Goal: Task Accomplishment & Management: Manage account settings

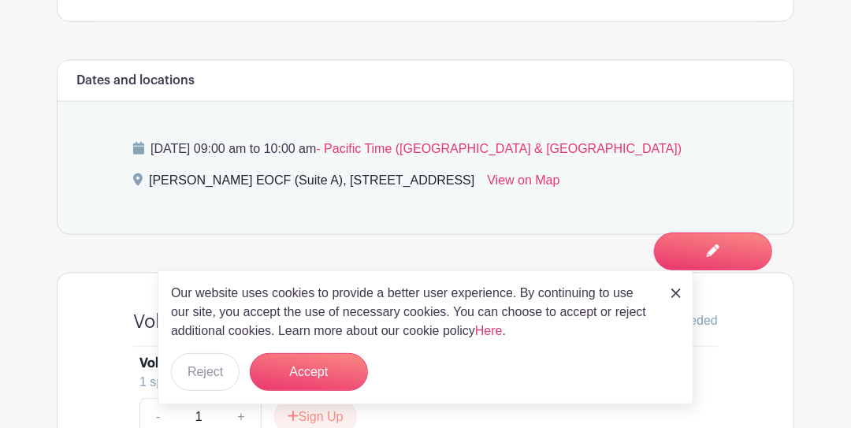
scroll to position [735, 0]
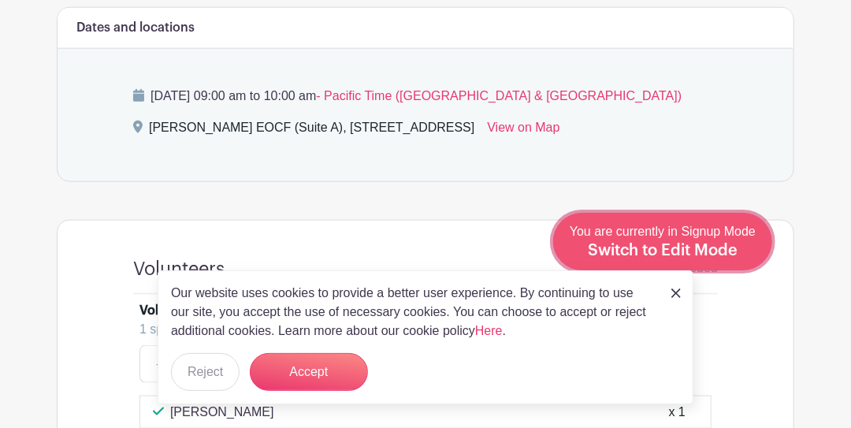
click at [733, 252] on span "Switch to Edit Mode" at bounding box center [663, 251] width 150 height 16
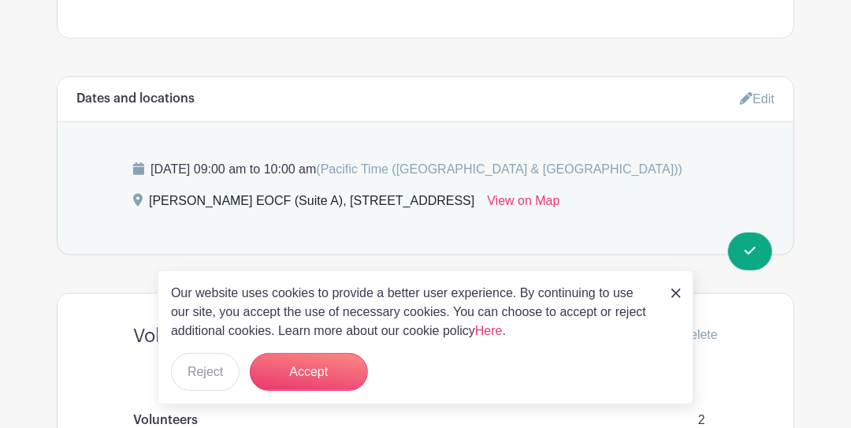
scroll to position [682, 0]
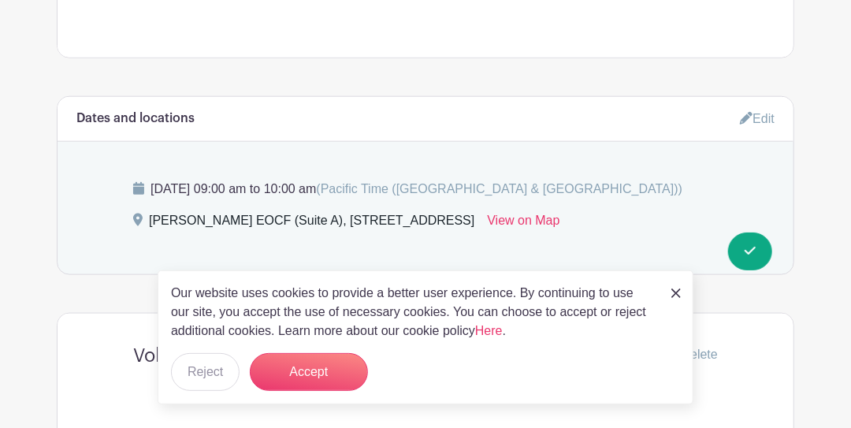
click at [753, 113] on link "Edit" at bounding box center [757, 119] width 35 height 26
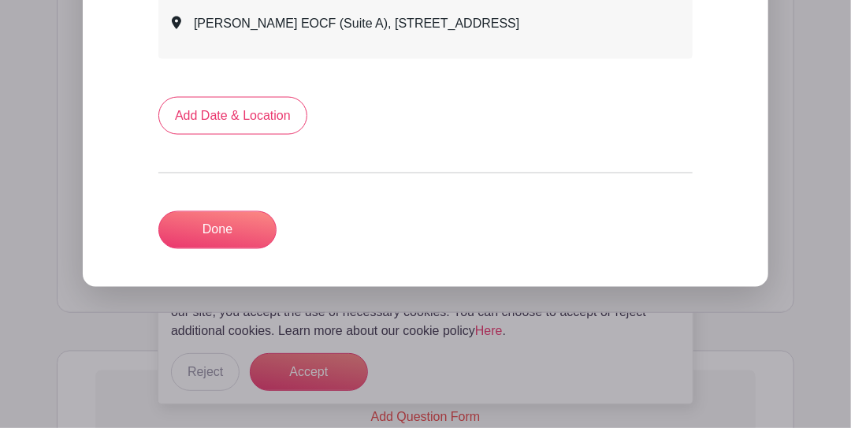
scroll to position [946, 0]
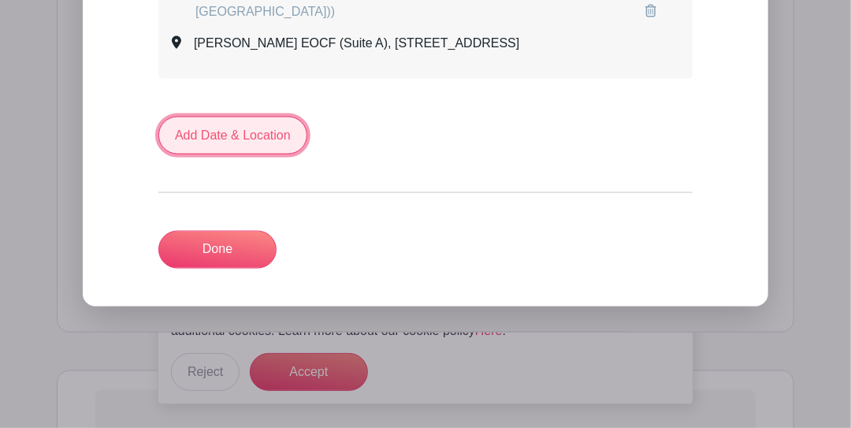
click at [240, 137] on link "Add Date & Location" at bounding box center [232, 136] width 149 height 38
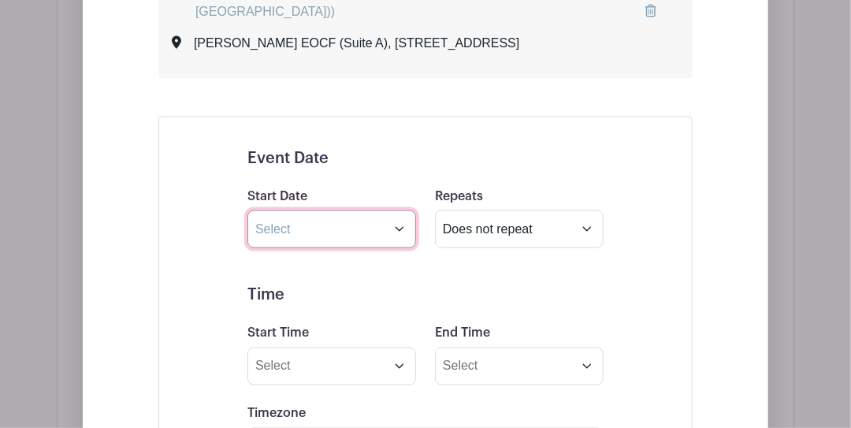
click at [317, 228] on input "text" at bounding box center [331, 229] width 169 height 38
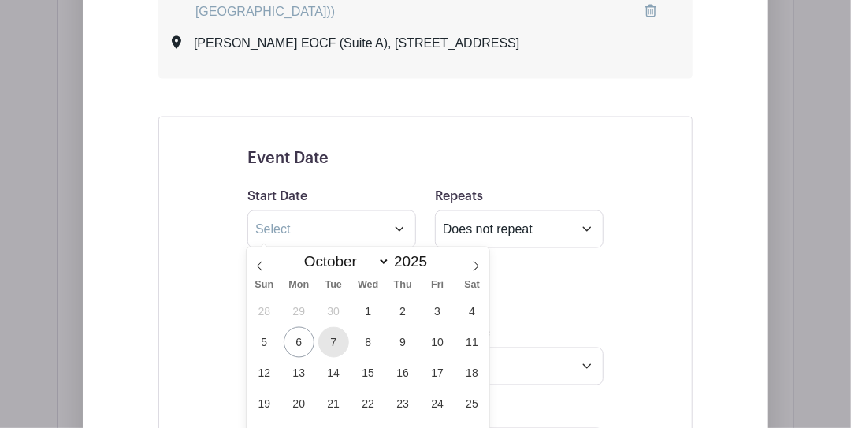
click at [337, 342] on span "7" at bounding box center [333, 342] width 31 height 31
type input "[DATE]"
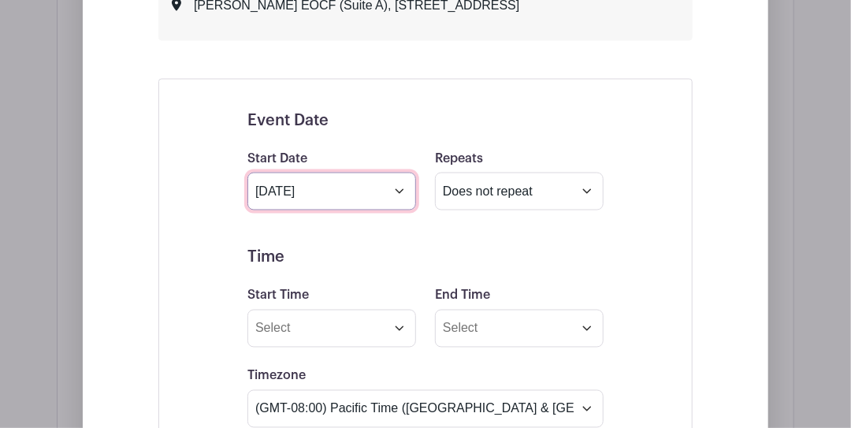
scroll to position [998, 0]
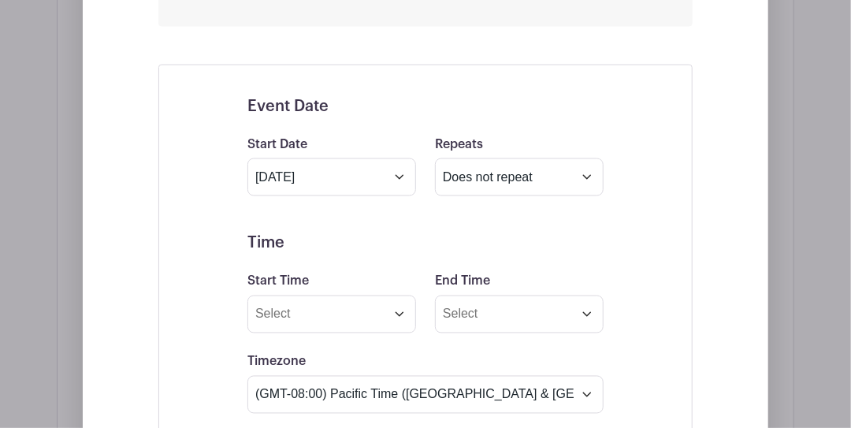
click at [374, 135] on div "Start Date [DATE]" at bounding box center [332, 165] width 188 height 61
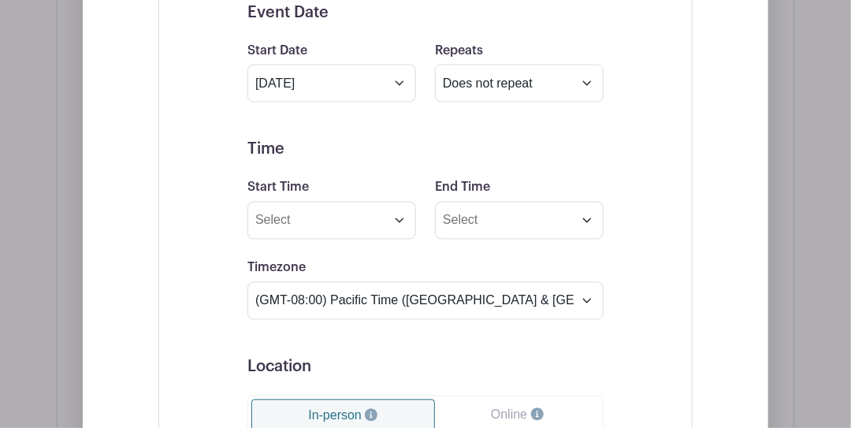
scroll to position [1103, 0]
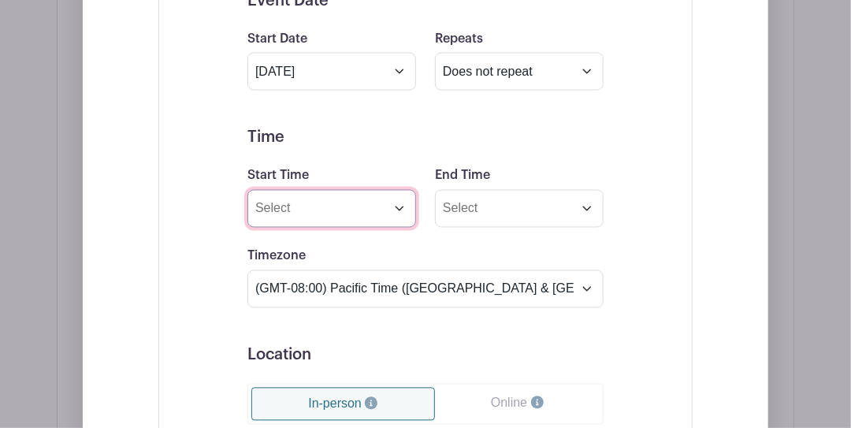
click at [338, 206] on input "Start Time" at bounding box center [331, 209] width 169 height 38
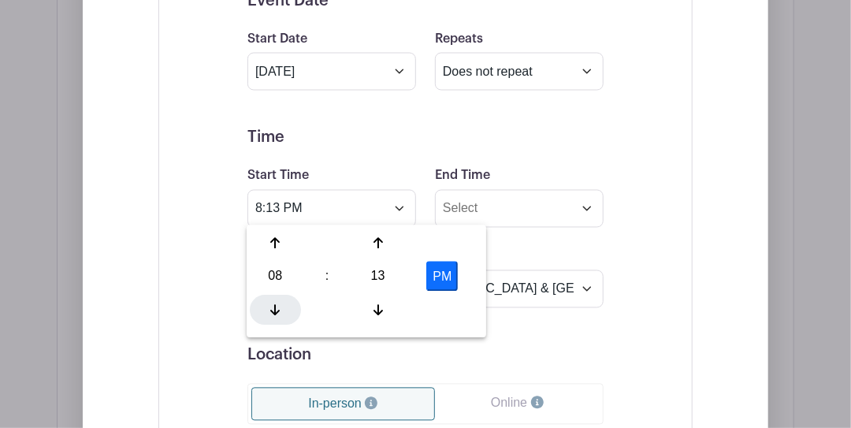
click at [284, 305] on div at bounding box center [275, 310] width 51 height 30
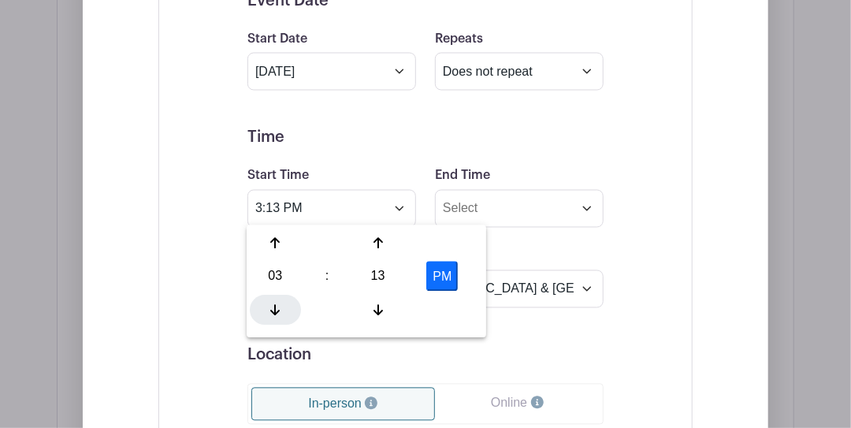
click at [284, 305] on div at bounding box center [275, 310] width 51 height 30
click at [375, 240] on icon at bounding box center [377, 243] width 9 height 11
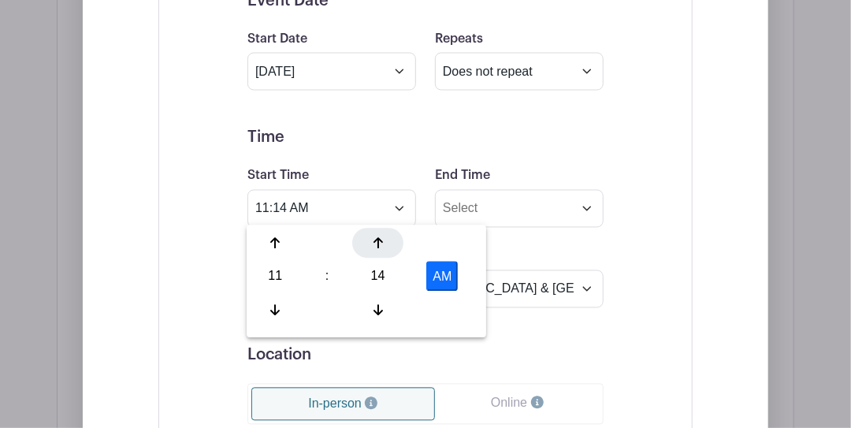
click at [375, 240] on icon at bounding box center [377, 243] width 9 height 11
click at [382, 303] on div at bounding box center [377, 310] width 51 height 30
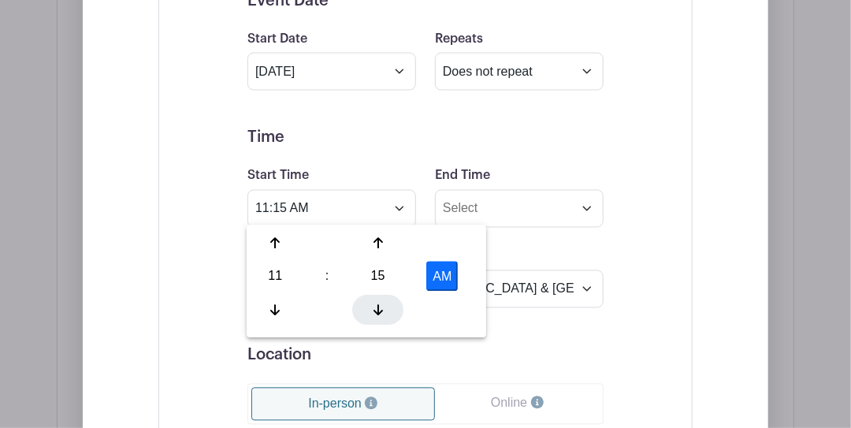
click at [382, 303] on div at bounding box center [377, 310] width 51 height 30
click at [382, 303] on icon at bounding box center [377, 309] width 9 height 13
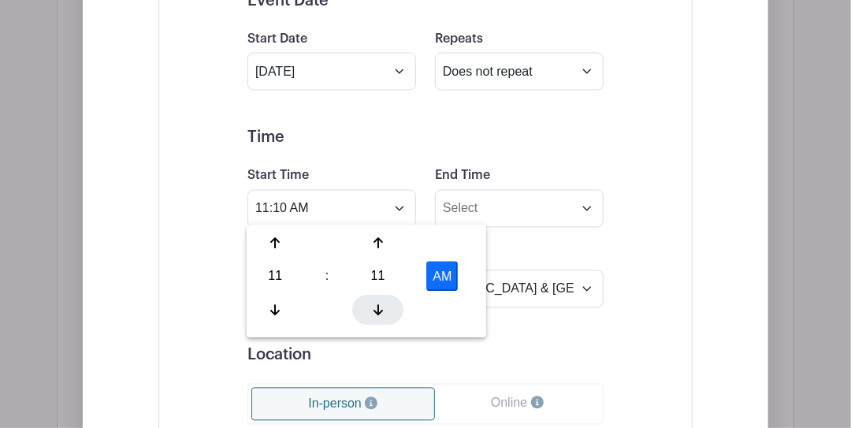
click at [382, 303] on div at bounding box center [377, 310] width 51 height 30
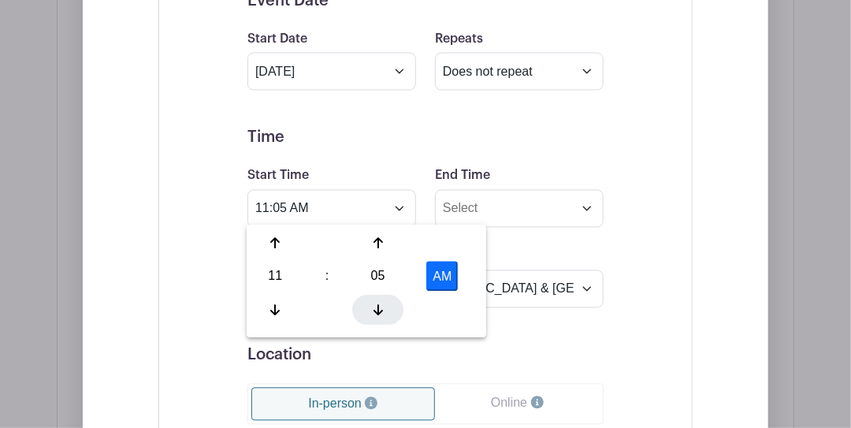
click at [382, 303] on div at bounding box center [377, 310] width 51 height 30
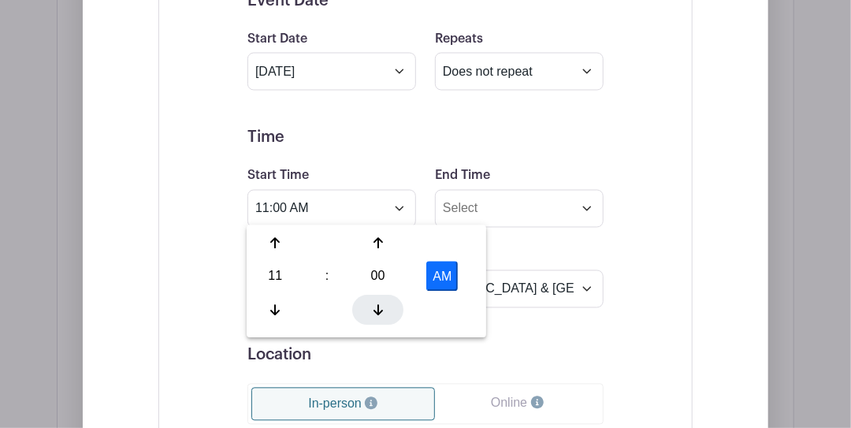
click at [382, 303] on div at bounding box center [377, 310] width 51 height 30
click at [382, 303] on icon at bounding box center [377, 309] width 9 height 13
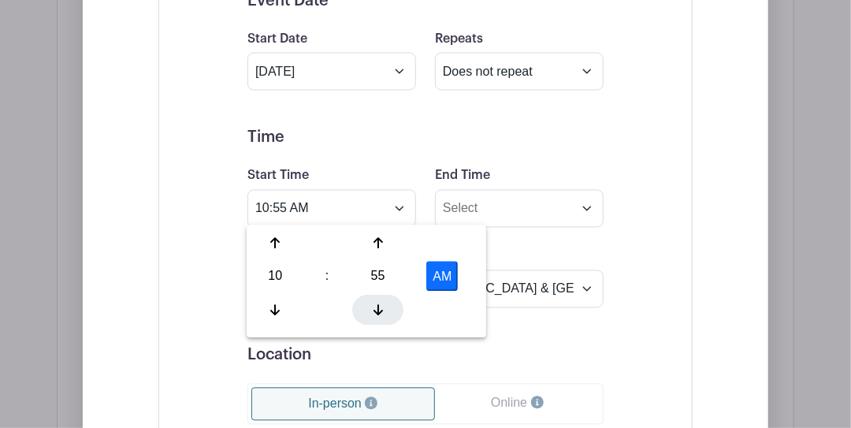
click at [382, 303] on icon at bounding box center [377, 309] width 9 height 13
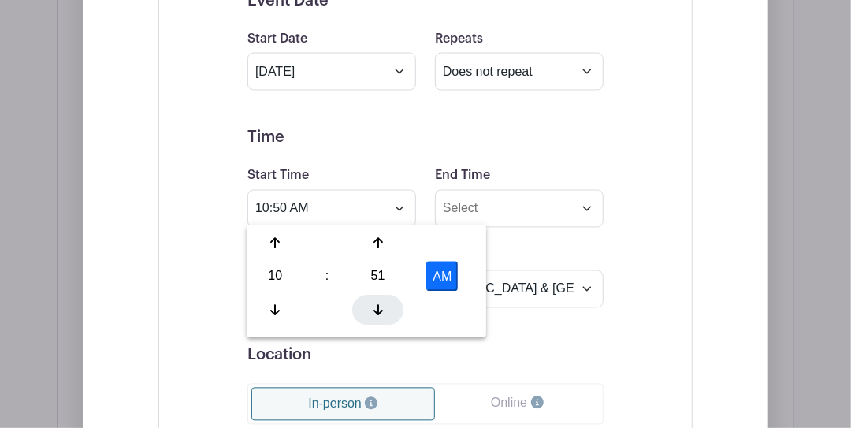
click at [382, 303] on icon at bounding box center [377, 309] width 9 height 13
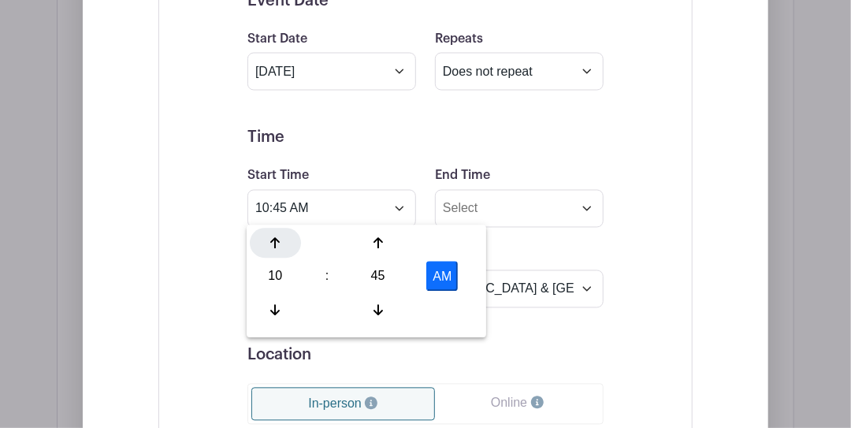
click at [269, 248] on div at bounding box center [275, 244] width 51 height 30
type input "11:45 AM"
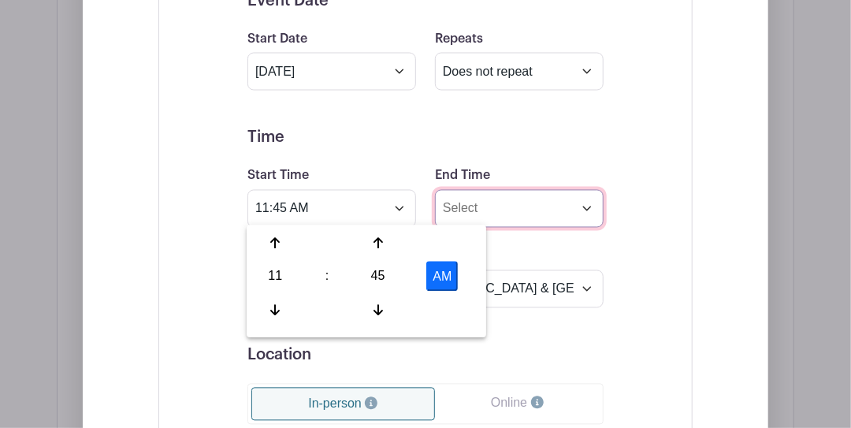
click at [465, 208] on input "End Time" at bounding box center [519, 209] width 169 height 38
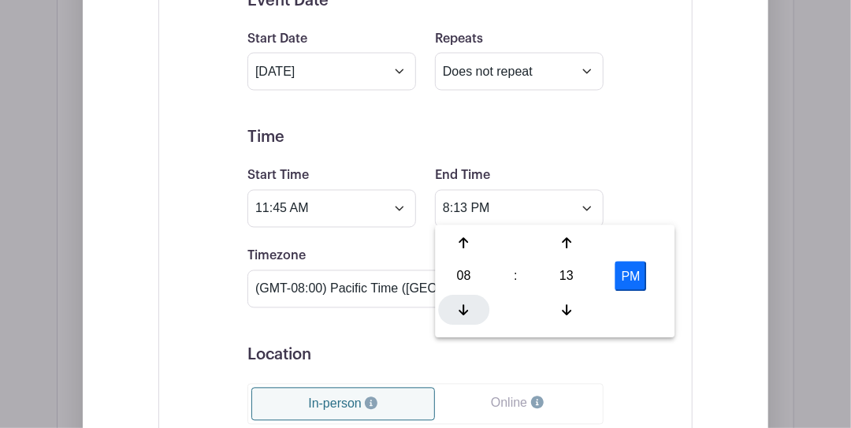
click at [468, 306] on icon at bounding box center [463, 309] width 9 height 13
click at [467, 306] on icon at bounding box center [463, 309] width 9 height 13
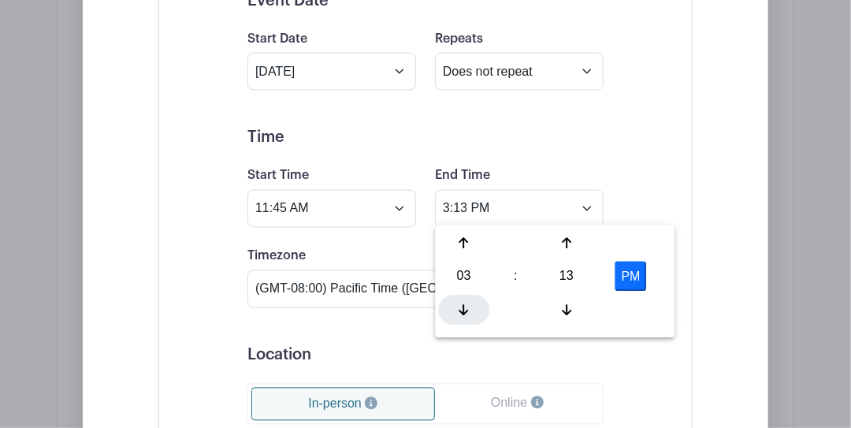
click at [467, 306] on icon at bounding box center [463, 309] width 9 height 13
click at [465, 242] on icon at bounding box center [463, 243] width 9 height 13
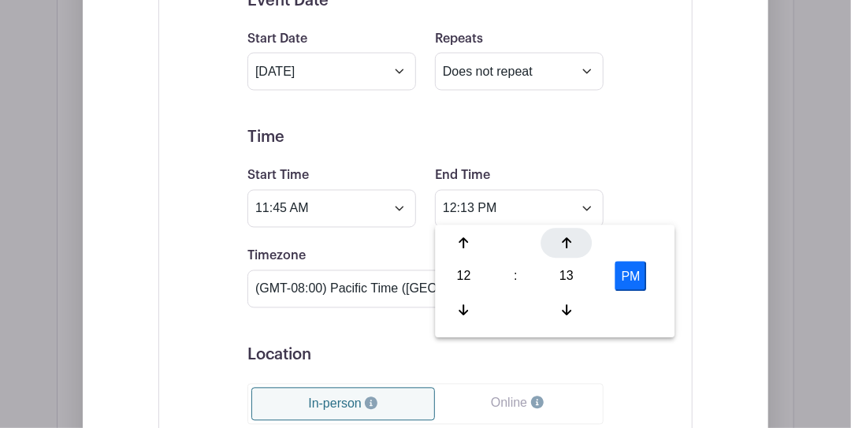
click at [570, 243] on icon at bounding box center [566, 243] width 9 height 11
click at [569, 299] on div at bounding box center [566, 310] width 51 height 30
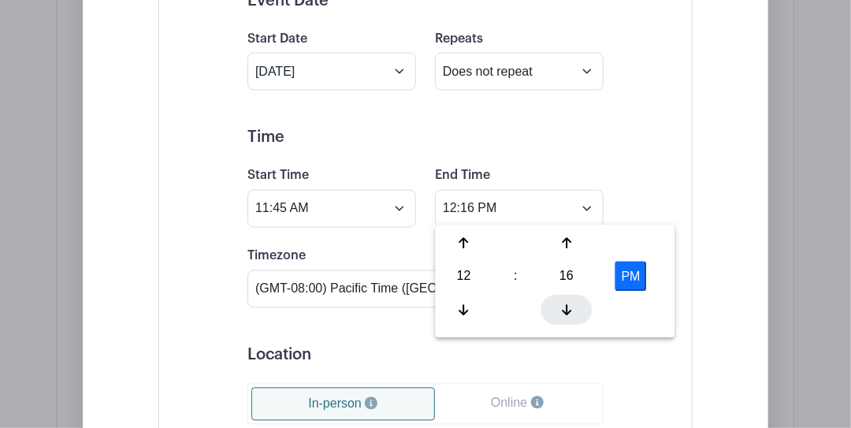
click at [569, 299] on div at bounding box center [566, 310] width 51 height 30
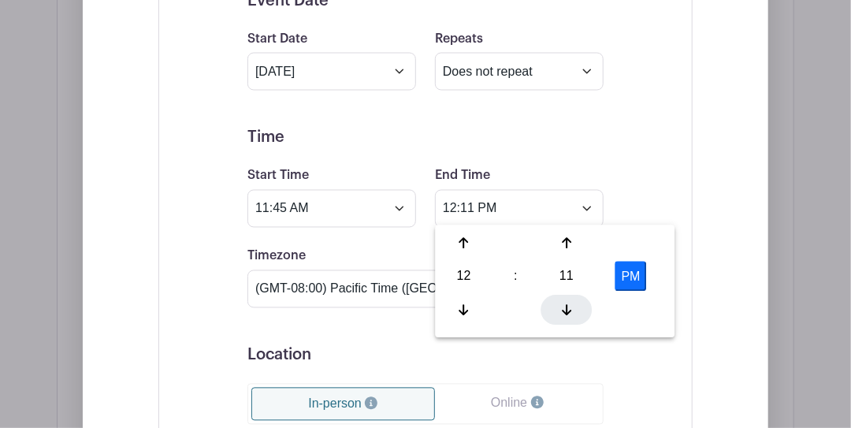
click at [569, 299] on div at bounding box center [566, 310] width 51 height 30
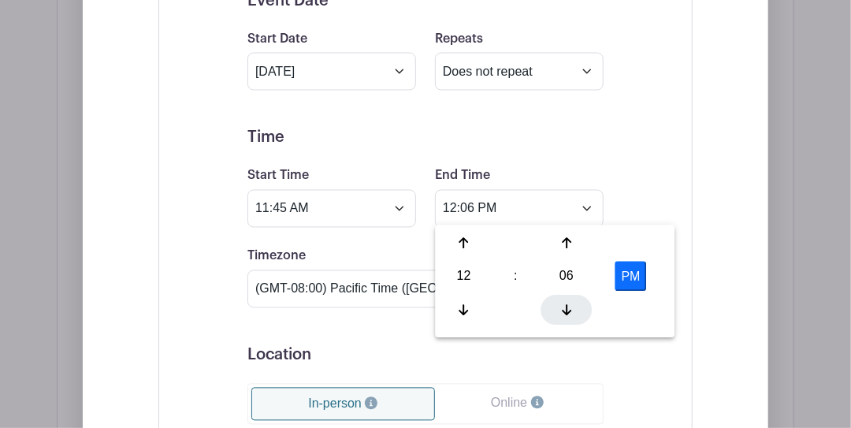
click at [569, 299] on div at bounding box center [566, 310] width 51 height 30
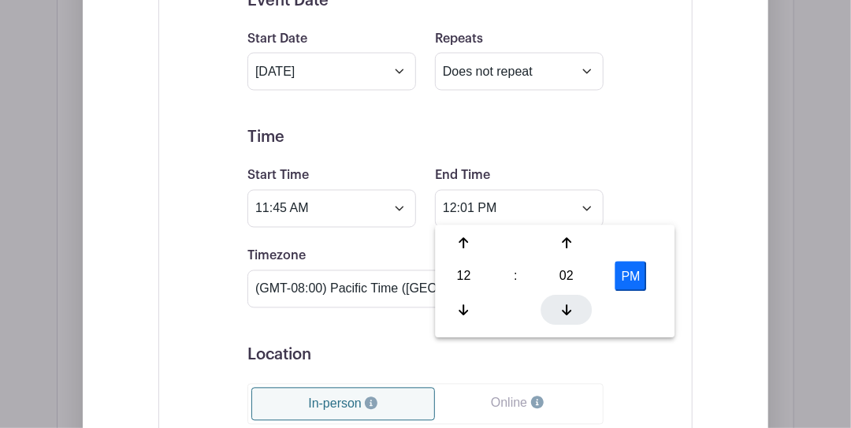
click at [569, 299] on div at bounding box center [566, 310] width 51 height 30
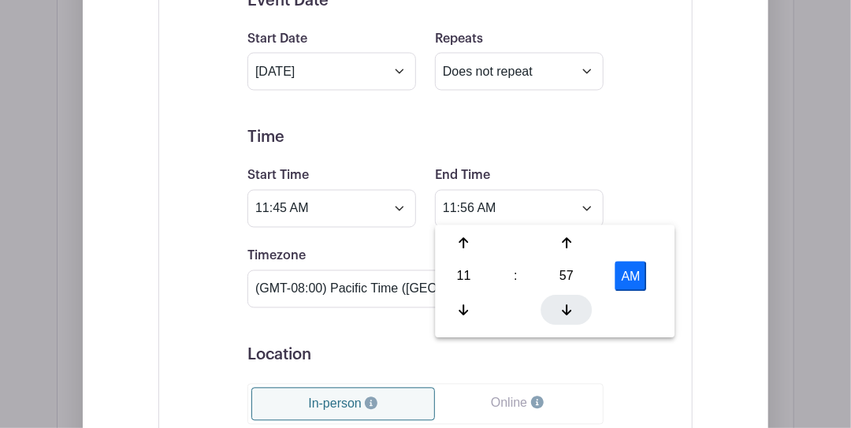
click at [569, 299] on div at bounding box center [566, 310] width 51 height 30
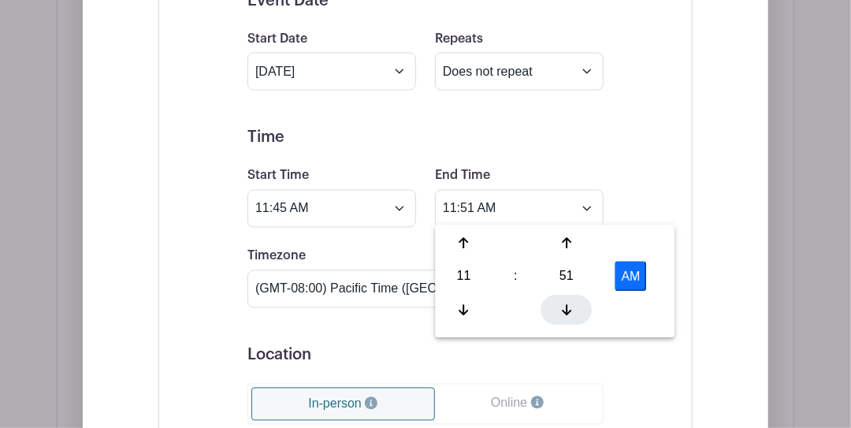
click at [569, 299] on div at bounding box center [566, 310] width 51 height 30
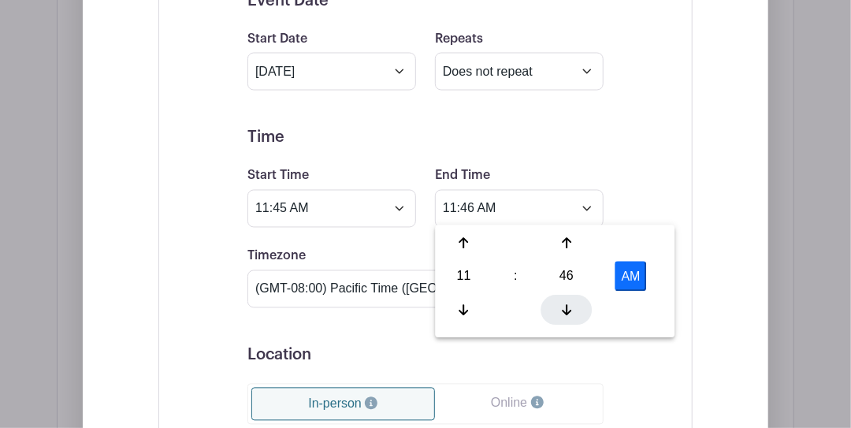
click at [569, 299] on div at bounding box center [566, 310] width 51 height 30
click at [480, 251] on div "11 : 45 AM" at bounding box center [554, 279] width 233 height 100
drag, startPoint x: 480, startPoint y: 251, endPoint x: 457, endPoint y: 242, distance: 24.7
click at [457, 242] on div at bounding box center [463, 244] width 51 height 30
type input "12:45 PM"
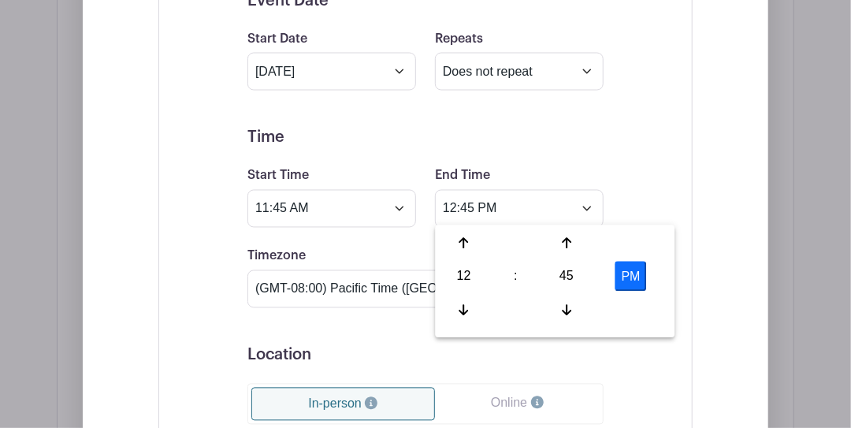
click at [533, 154] on form "Event Date Start Date [DATE] Repeats Does not repeat Daily Weekly Monthly on da…" at bounding box center [425, 367] width 356 height 753
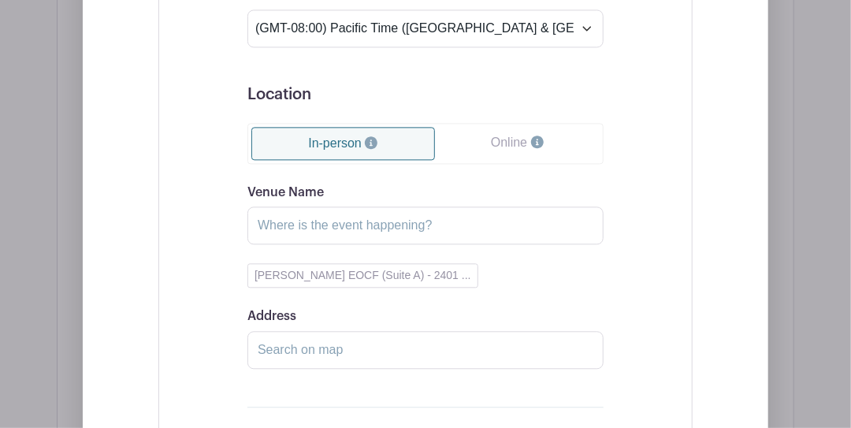
scroll to position [1366, 0]
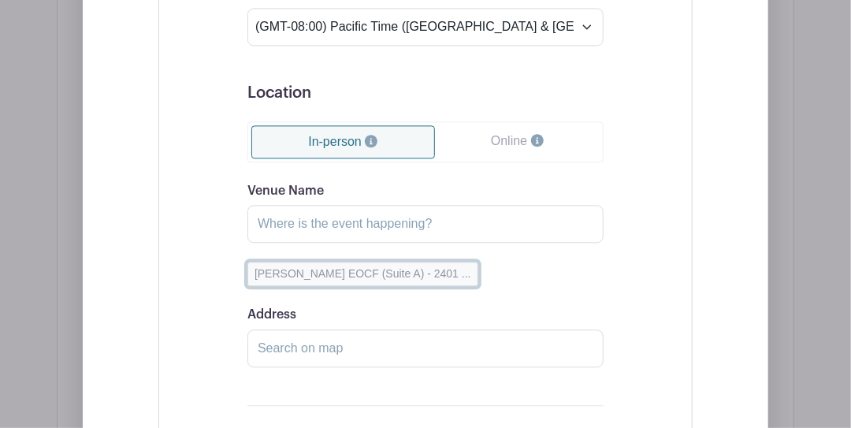
click at [339, 267] on button "[PERSON_NAME] EOCF (Suite A) - 2401 ..." at bounding box center [362, 274] width 231 height 24
type input "[PERSON_NAME] EOCF (Suite A)"
type input "[STREET_ADDRESS]"
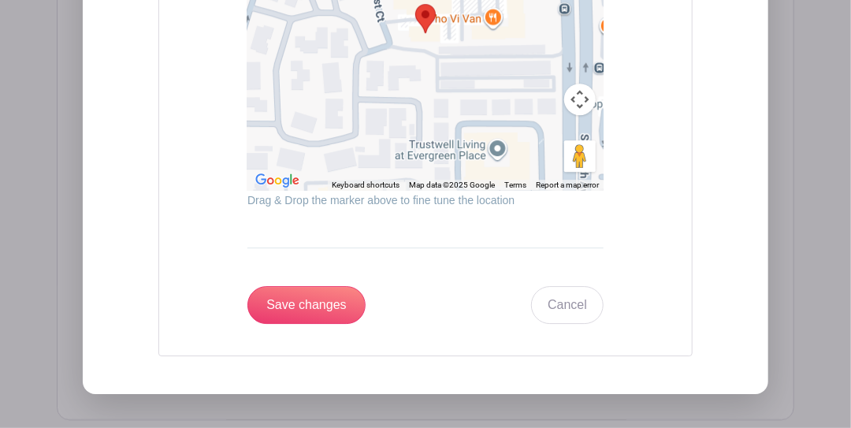
scroll to position [1943, 0]
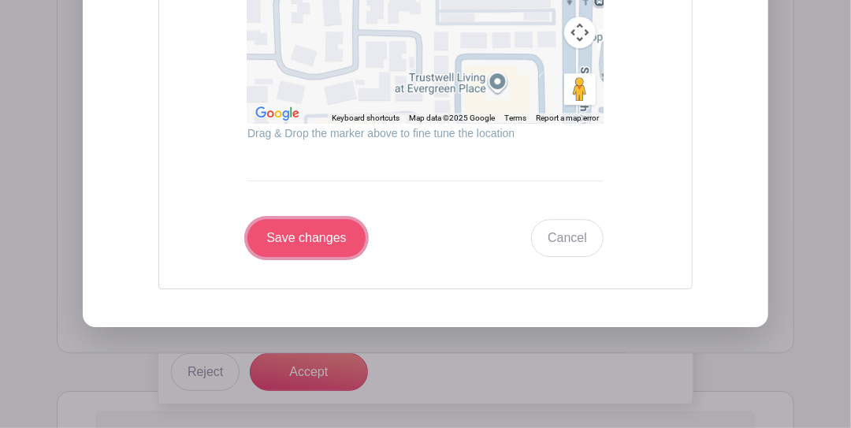
click at [323, 240] on input "Save changes" at bounding box center [306, 238] width 118 height 38
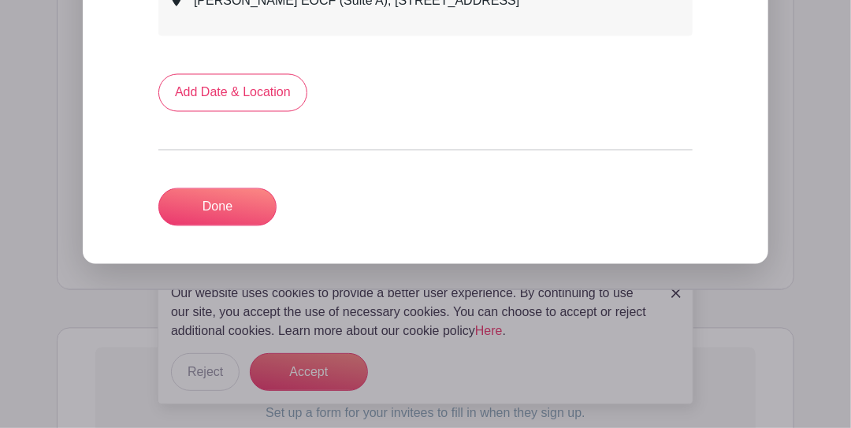
scroll to position [1098, 0]
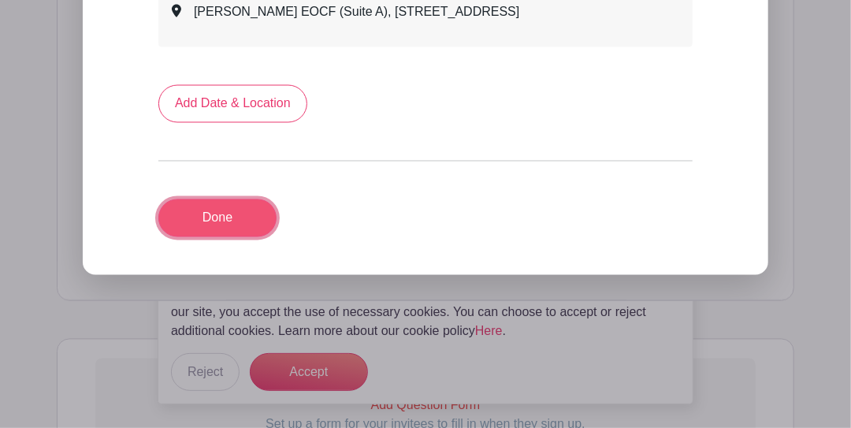
click at [240, 214] on link "Done" at bounding box center [217, 218] width 118 height 38
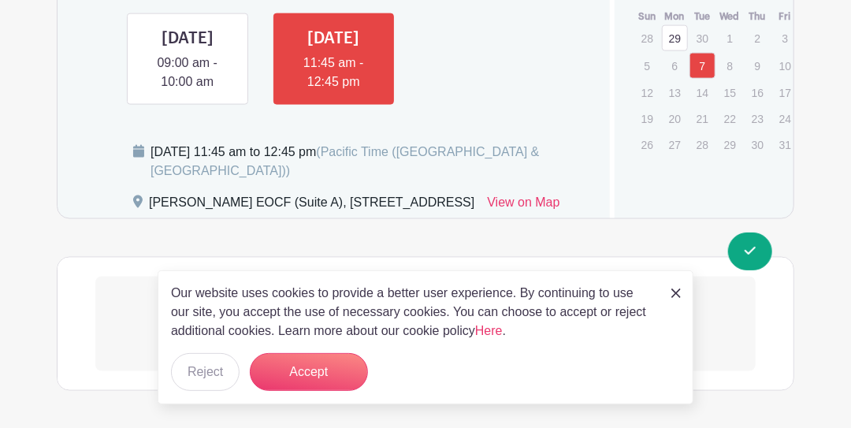
scroll to position [860, 0]
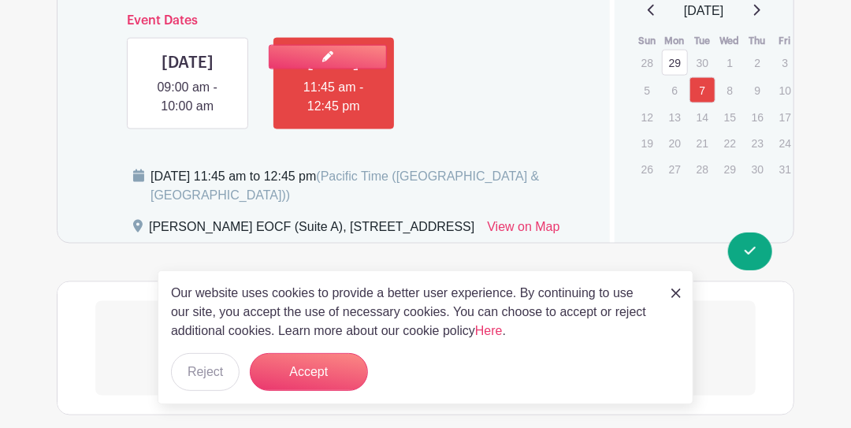
click at [333, 116] on link at bounding box center [333, 116] width 0 height 0
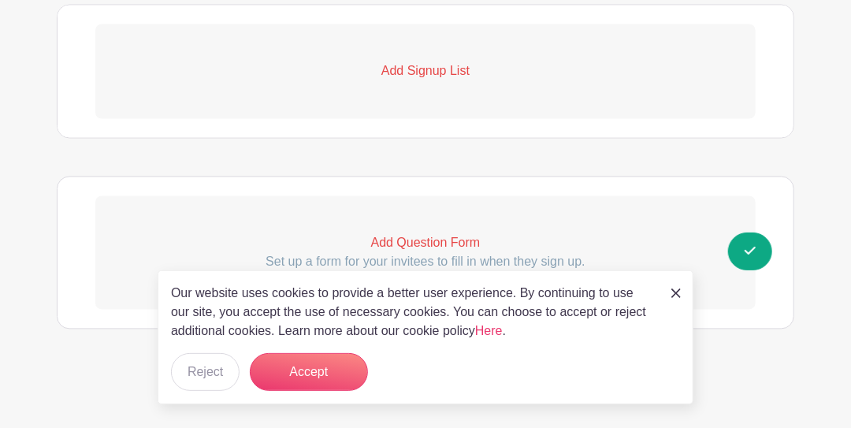
scroll to position [1176, 0]
click at [434, 77] on p "Add Signup List" at bounding box center [425, 71] width 660 height 19
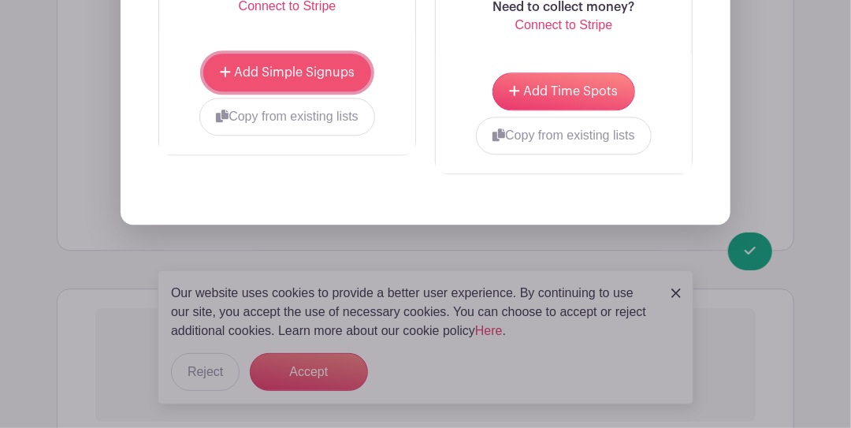
click at [324, 79] on span "Add Simple Signups" at bounding box center [294, 72] width 121 height 13
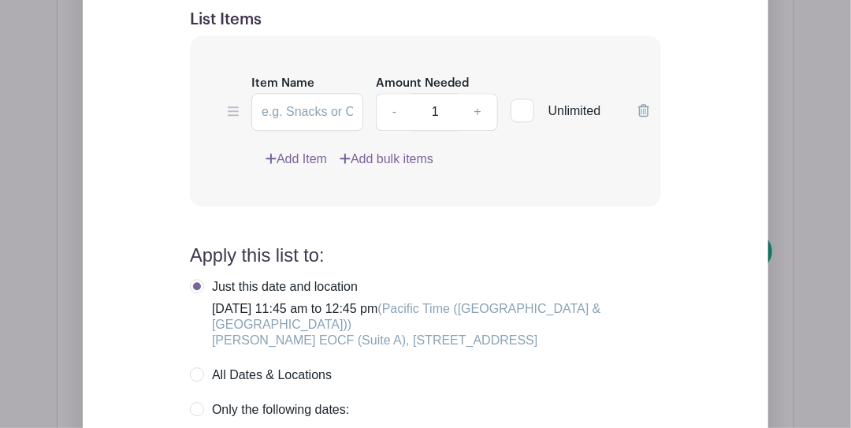
scroll to position [1459, 0]
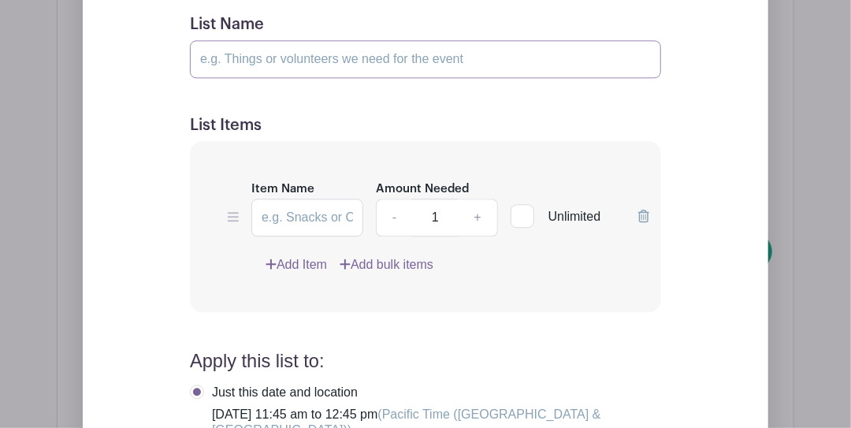
click at [285, 78] on input "List Name" at bounding box center [425, 59] width 471 height 38
type input "Volunteers"
click at [476, 236] on link "+" at bounding box center [477, 218] width 39 height 38
type input "2"
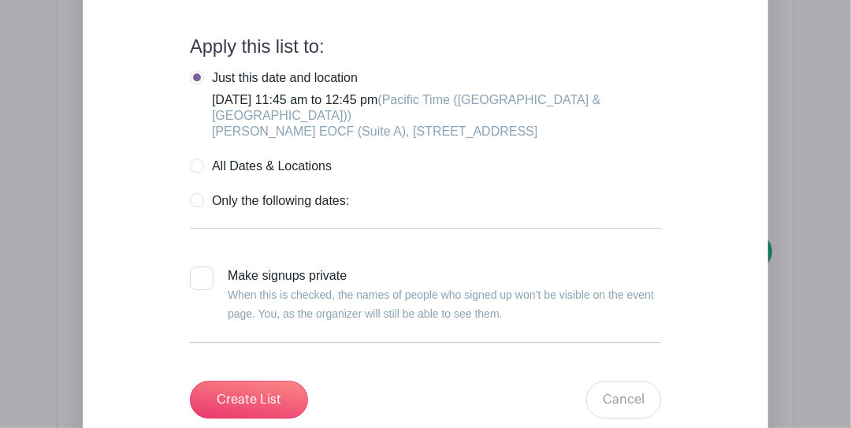
scroll to position [1775, 0]
click at [199, 116] on label "Just this date and location [DATE] 11:45 am to 12:45 pm (Pacific Time ([GEOGRAP…" at bounding box center [425, 103] width 471 height 69
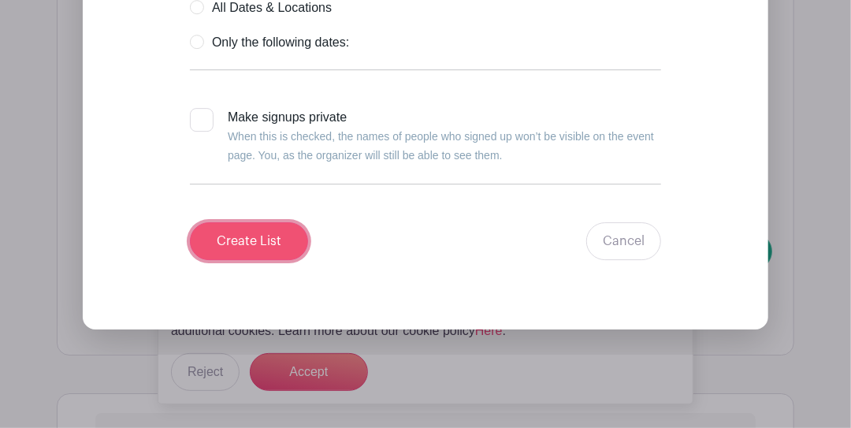
click at [265, 260] on input "Create List" at bounding box center [249, 241] width 118 height 38
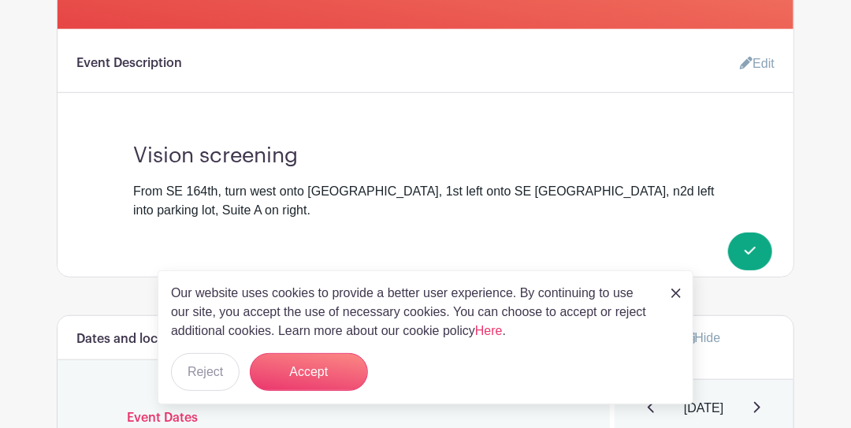
scroll to position [478, 0]
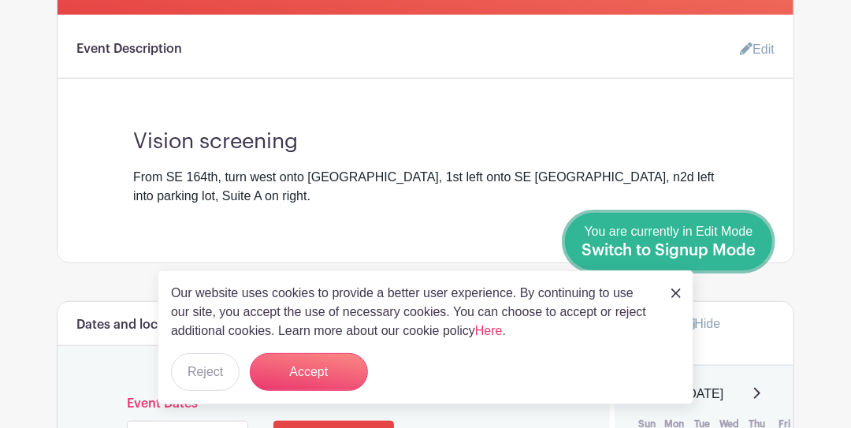
click at [750, 252] on span "Switch to Signup Mode" at bounding box center [669, 251] width 174 height 16
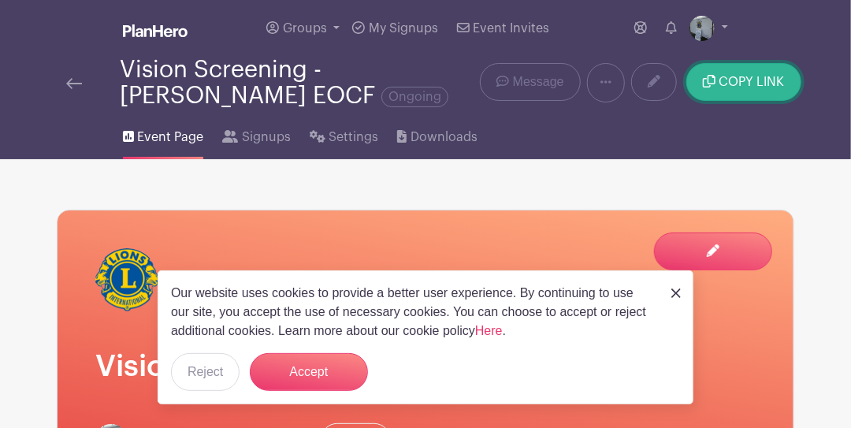
click at [762, 90] on button "COPY LINK" at bounding box center [743, 82] width 114 height 38
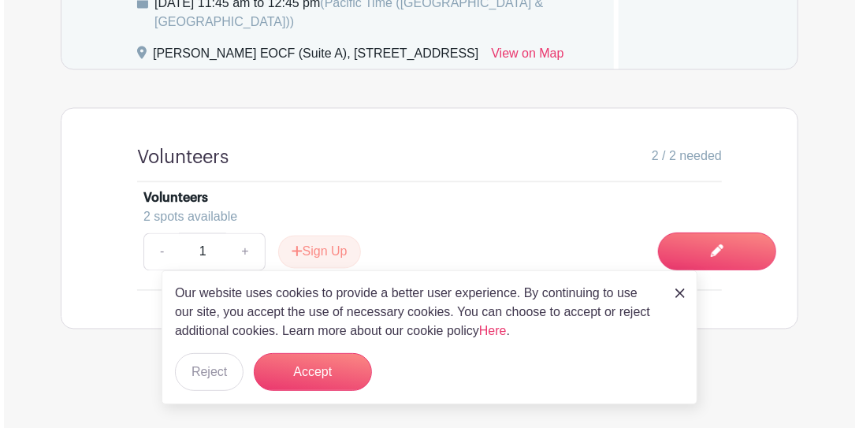
scroll to position [1055, 0]
click at [304, 254] on button "Sign Up" at bounding box center [315, 252] width 83 height 33
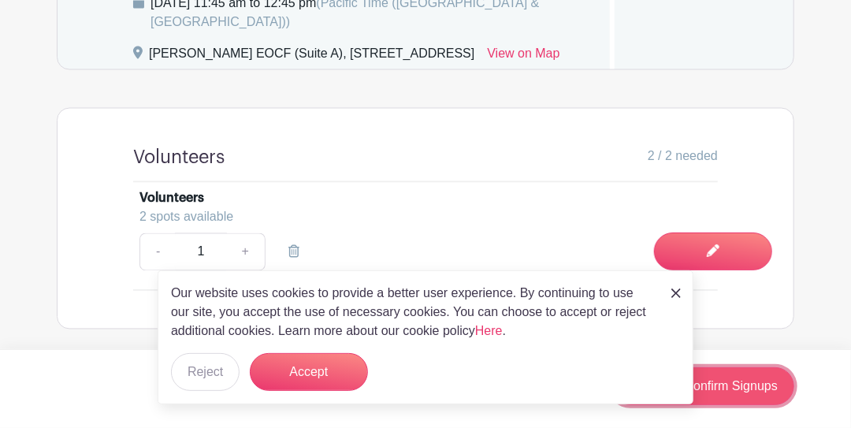
click at [741, 389] on link "Review & Confirm Signups" at bounding box center [702, 386] width 183 height 38
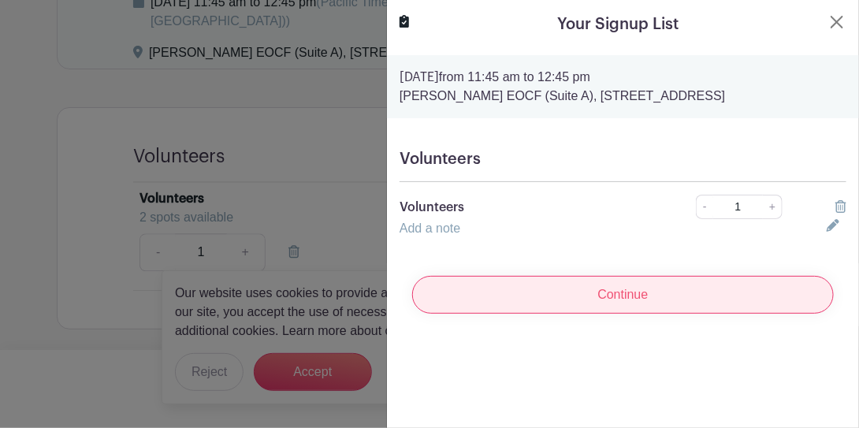
click at [632, 314] on input "Continue" at bounding box center [623, 295] width 422 height 38
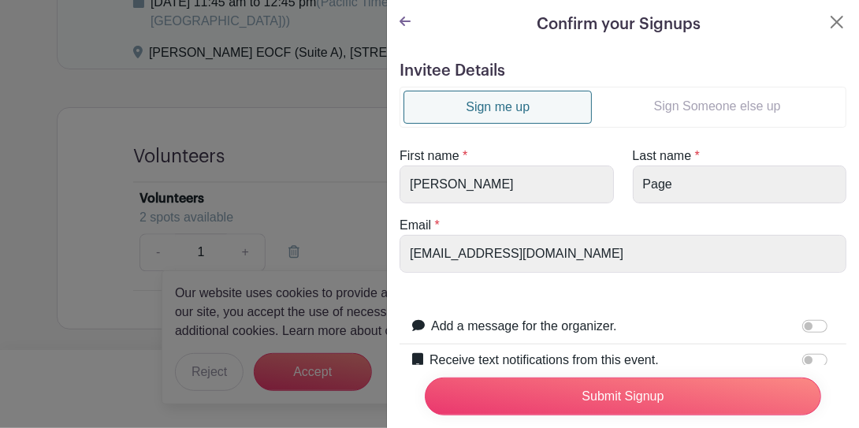
click at [675, 106] on link "Sign Someone else up" at bounding box center [717, 107] width 251 height 32
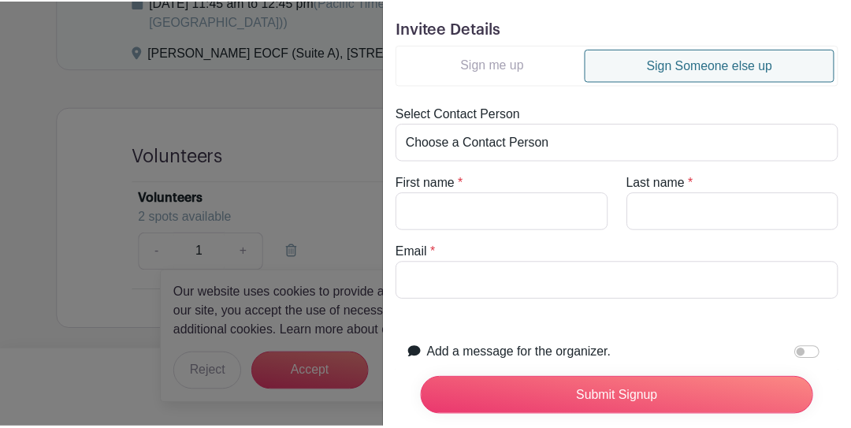
scroll to position [52, 0]
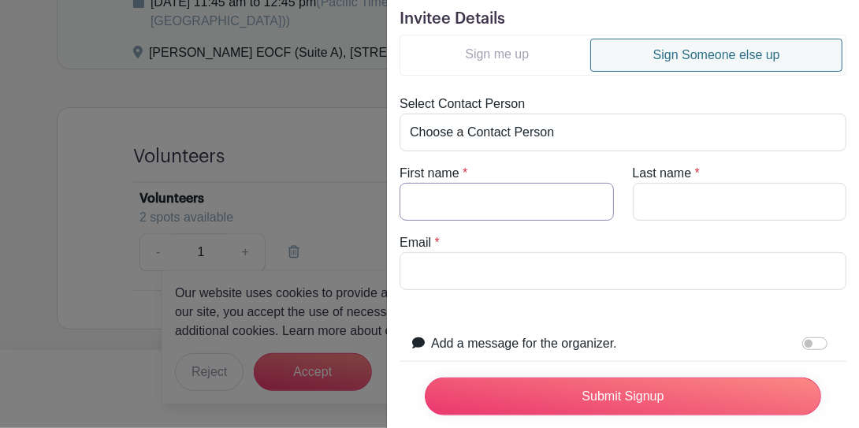
click at [440, 203] on input "First name" at bounding box center [507, 202] width 214 height 38
type input "[PERSON_NAME]"
click at [674, 202] on input "Last name" at bounding box center [740, 202] width 214 height 38
type input "Page"
click at [489, 271] on input "Email" at bounding box center [623, 271] width 447 height 38
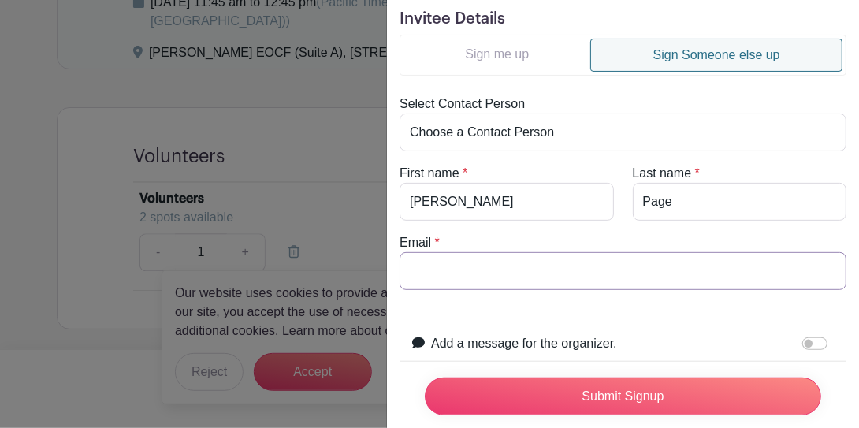
type input "[PERSON_NAME][EMAIL_ADDRESS][DOMAIN_NAME]"
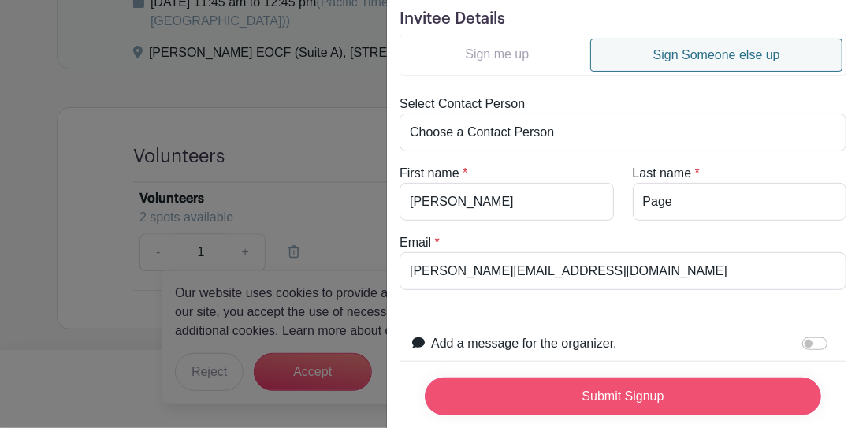
click at [640, 380] on input "Submit Signup" at bounding box center [623, 396] width 396 height 38
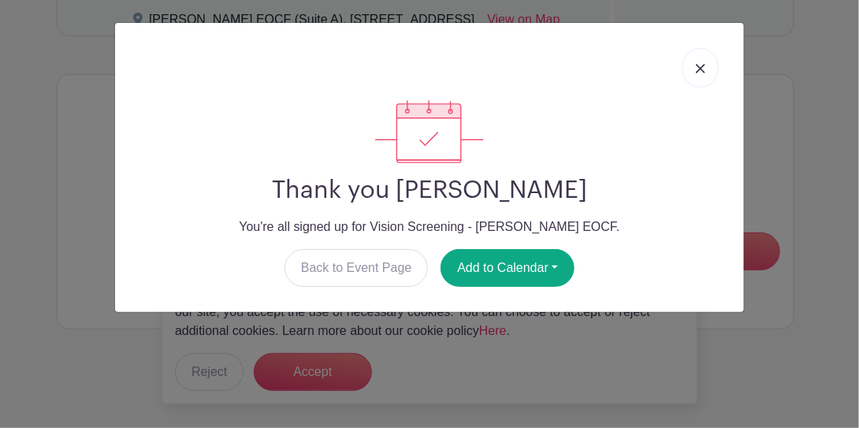
click at [692, 73] on link at bounding box center [700, 67] width 36 height 39
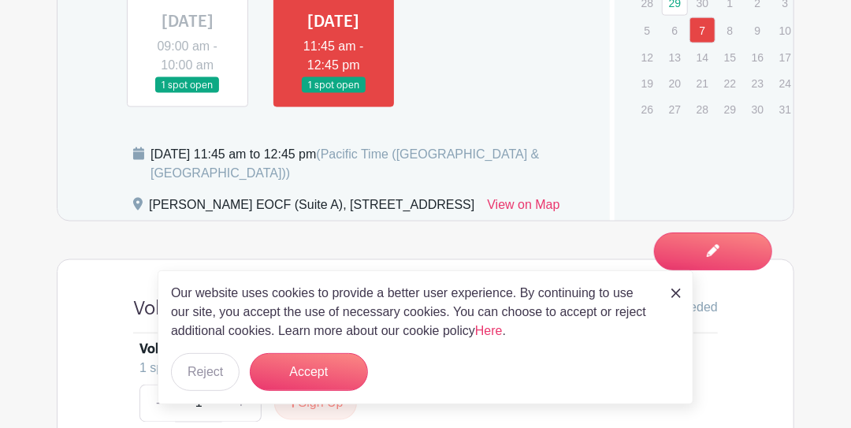
scroll to position [845, 0]
